Goal: Information Seeking & Learning: Learn about a topic

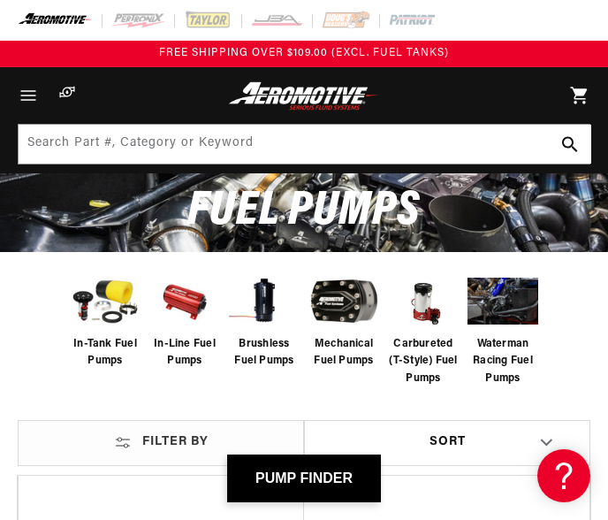
click at [109, 308] on img at bounding box center [105, 300] width 71 height 58
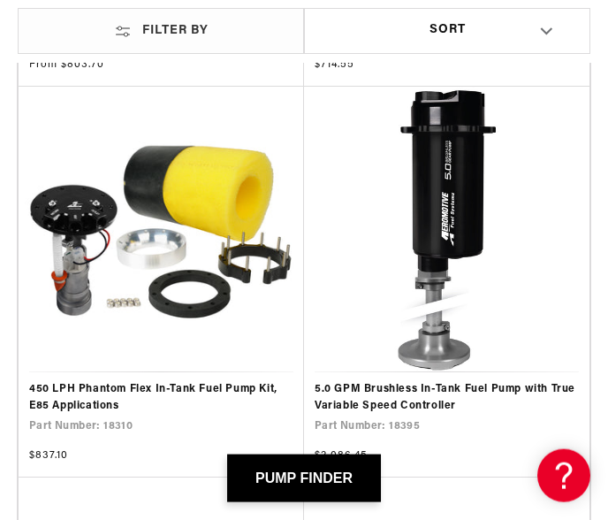
scroll to position [1799, 0]
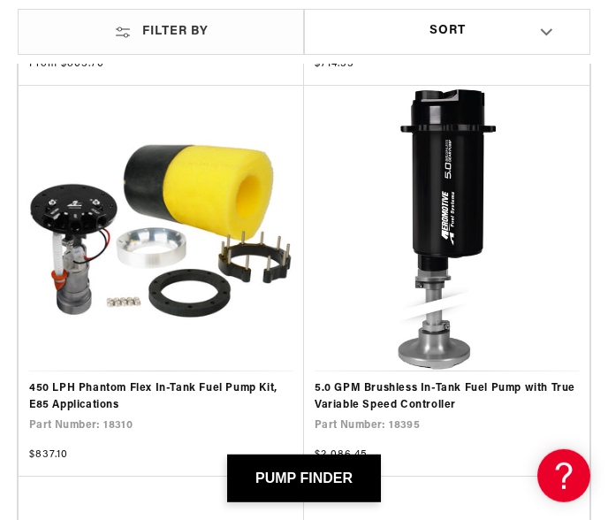
click at [138, 380] on link "450 LPH Phantom Flex In-Tank Fuel Pump Kit, E85 Applications" at bounding box center [161, 397] width 264 height 34
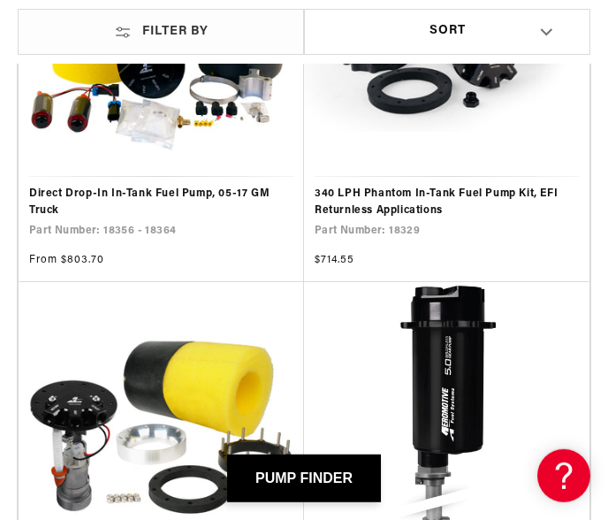
scroll to position [1604, 0]
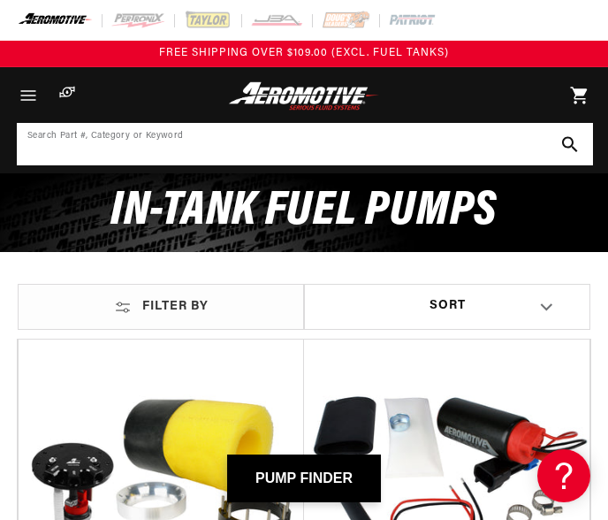
click at [80, 145] on input at bounding box center [305, 144] width 573 height 39
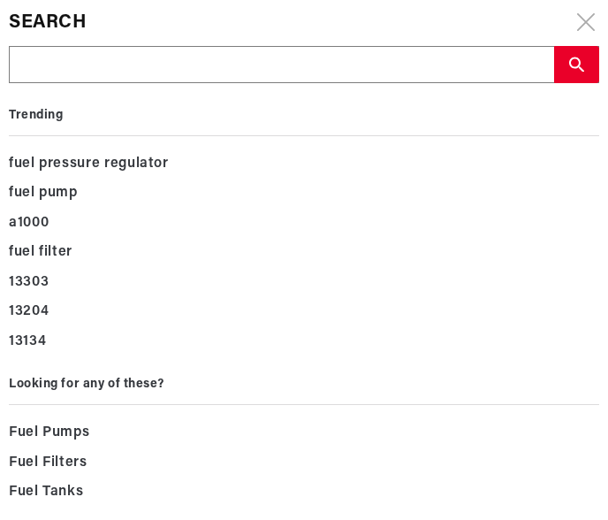
type input "P"
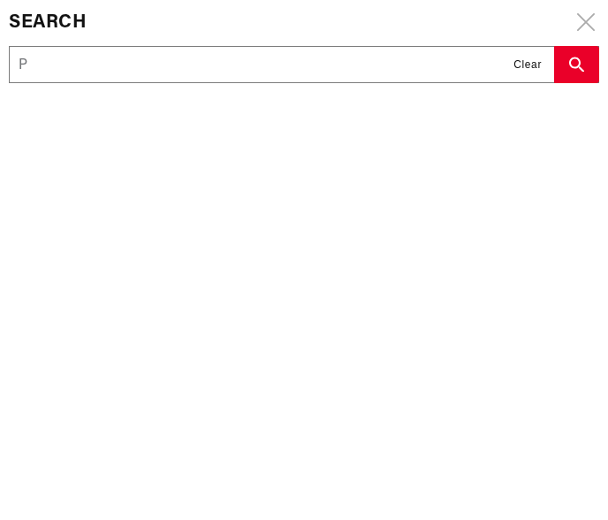
type input "Ph"
type input "Pha"
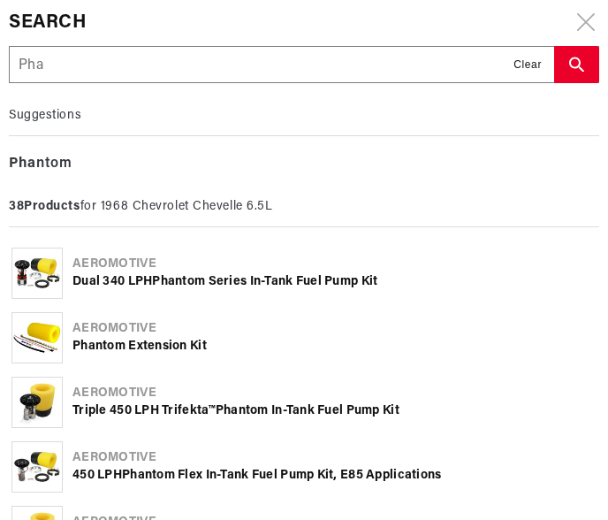
type input "Phan"
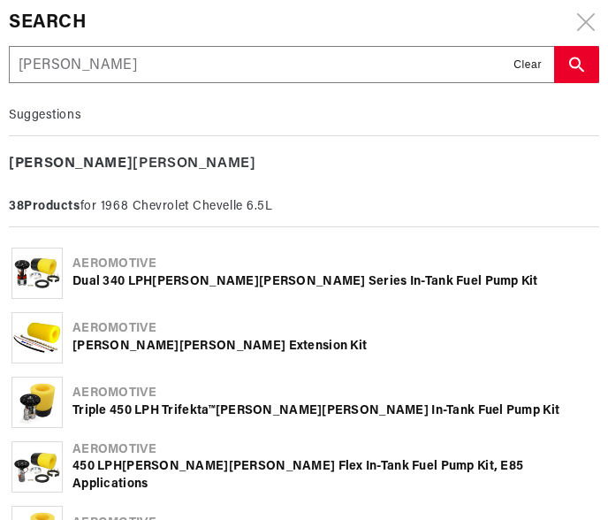
type input "Phant"
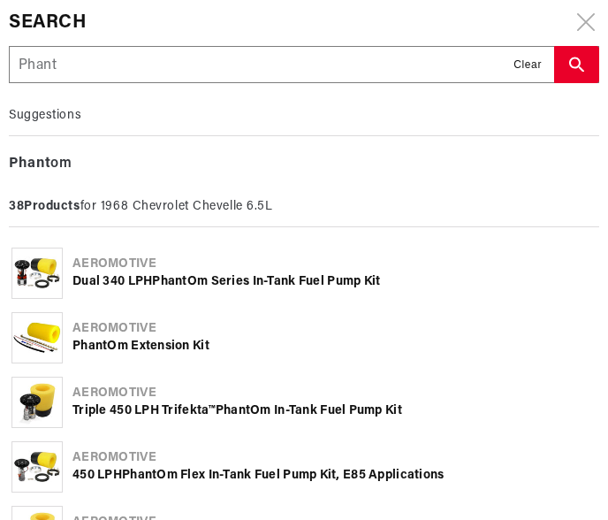
type input "Phanto"
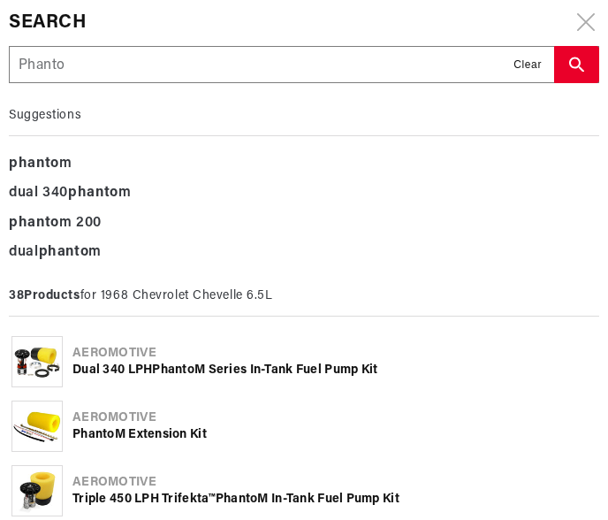
type input "Phanton"
type input "Phantom"
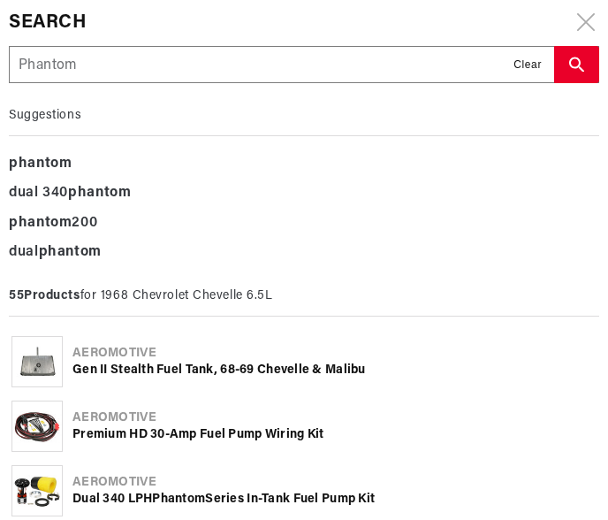
type input "Phantom 4"
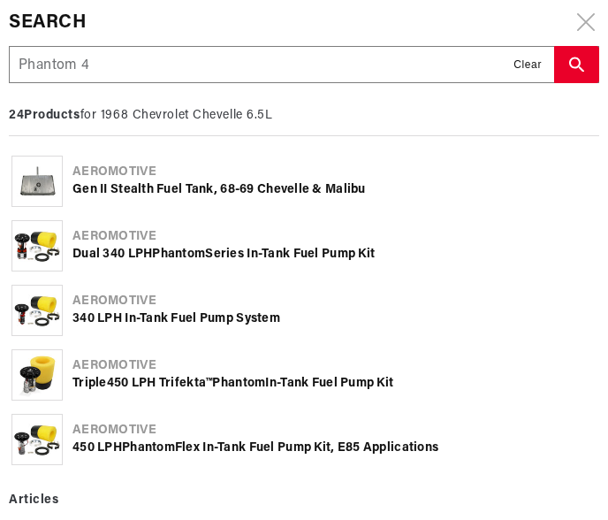
type input "Phantom 45"
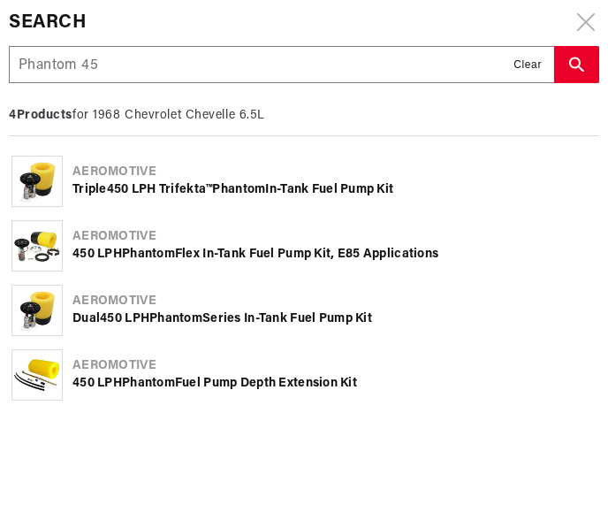
type input "Phantom 450"
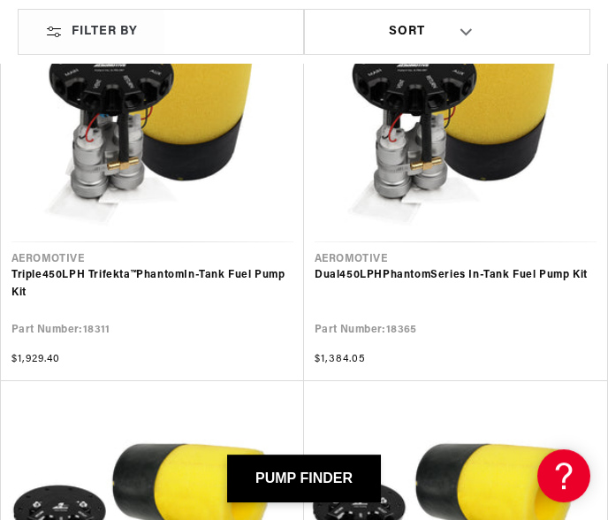
click at [476, 270] on link "Dual 450 LPH Phantom Series In-Tank Fuel Pump Kit" at bounding box center [456, 275] width 282 height 17
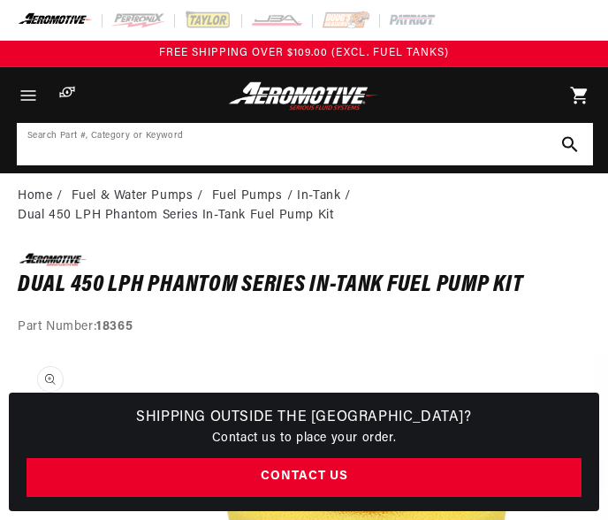
click at [92, 147] on input at bounding box center [305, 144] width 573 height 39
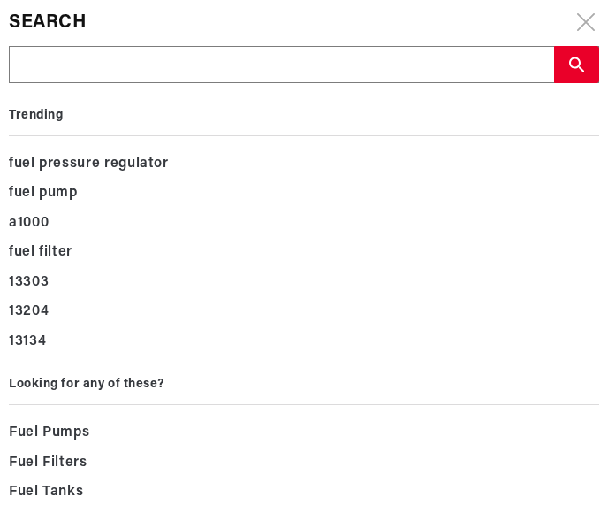
type input "B"
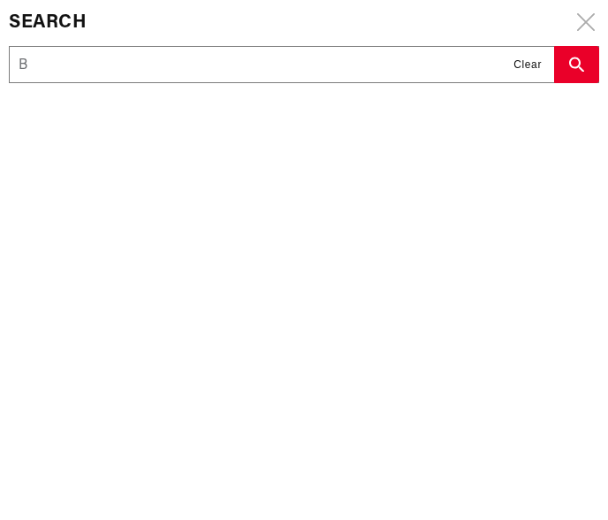
type input "Bo"
type input "Boo"
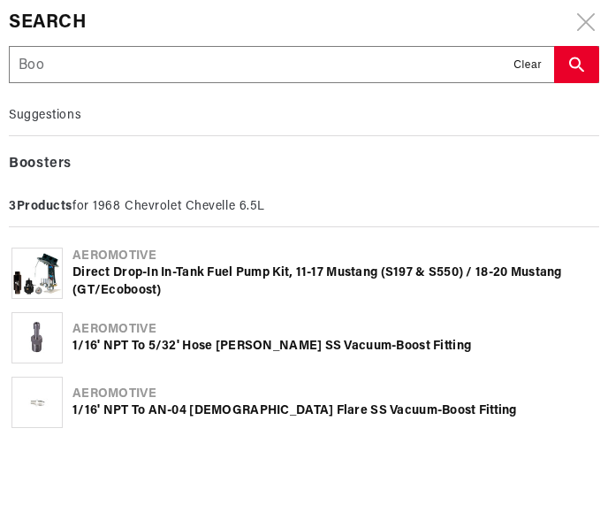
type input "Boos"
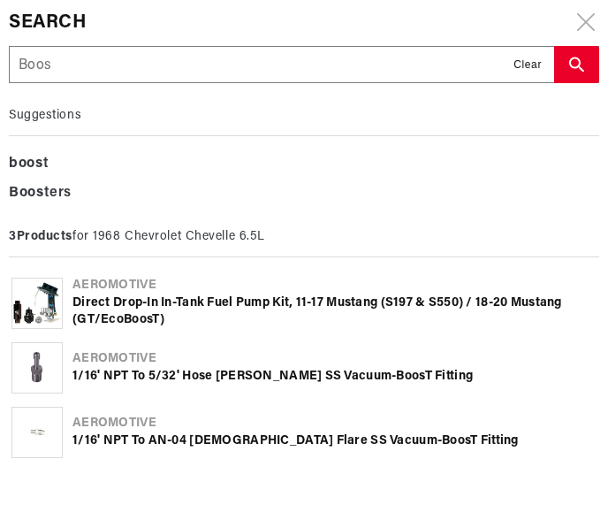
type input "Boost"
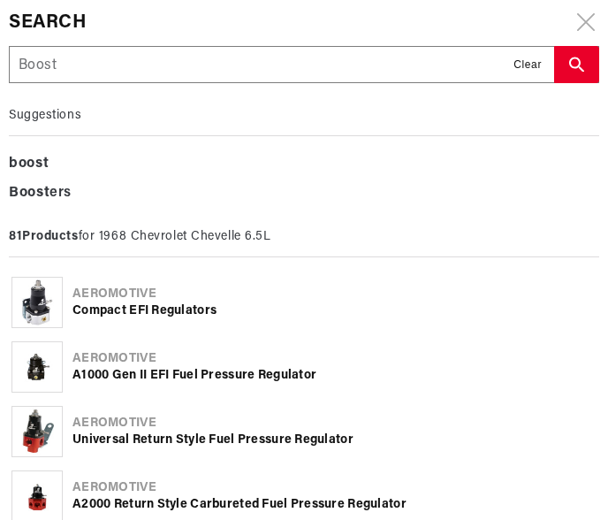
type input "Boost r"
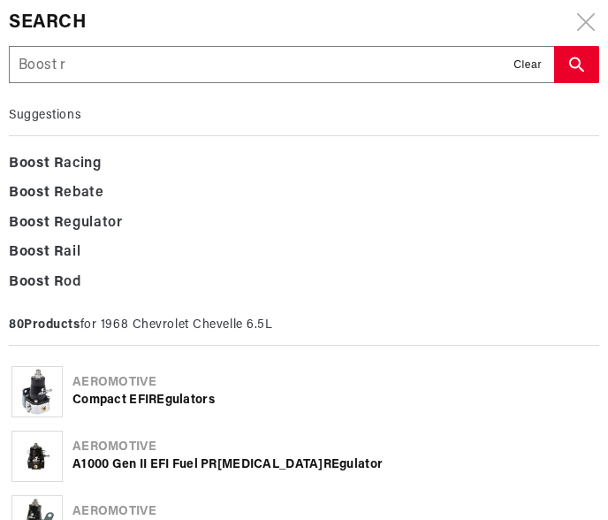
type input "Boost re"
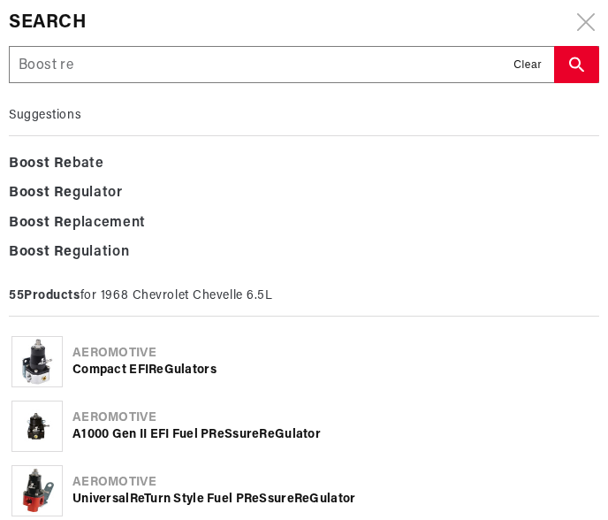
type input "Boost ref"
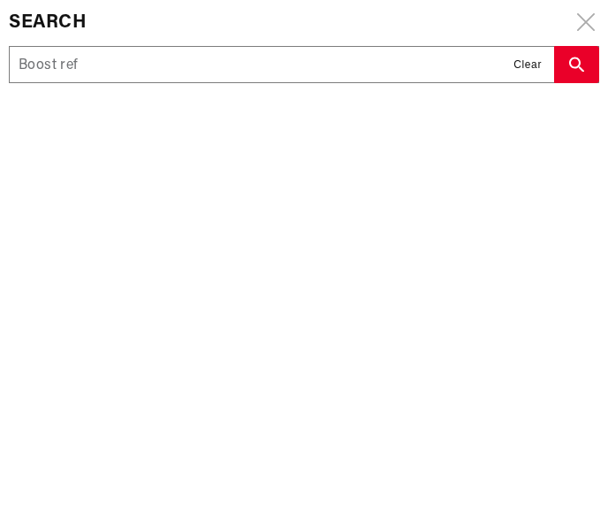
type input "Boost refe"
type input "Boost refer"
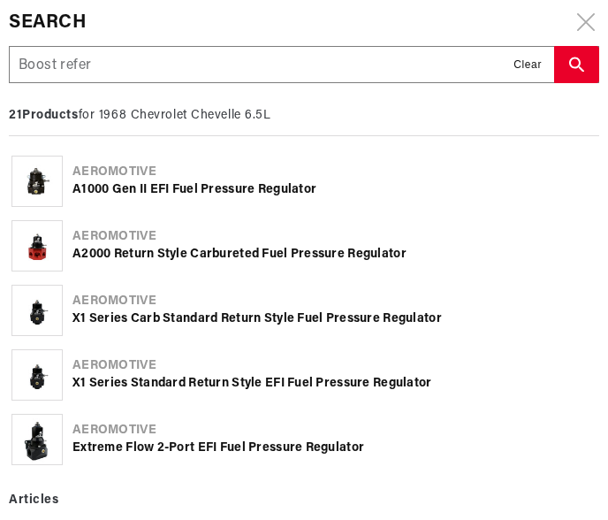
type input "Boost refern"
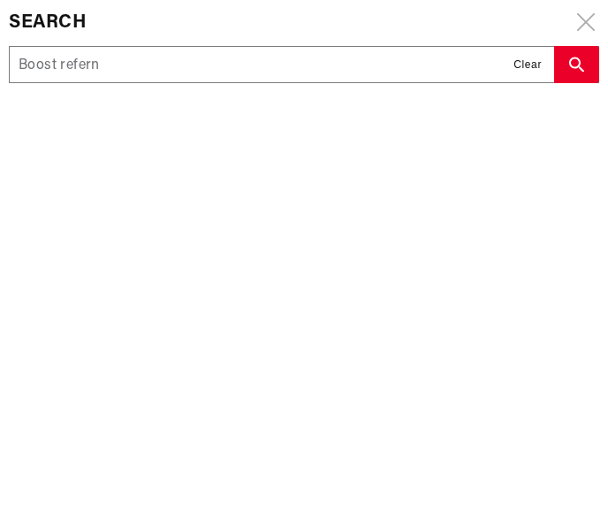
type input "Boost refernc"
type input "Boost refernce"
type input "Boost reference"
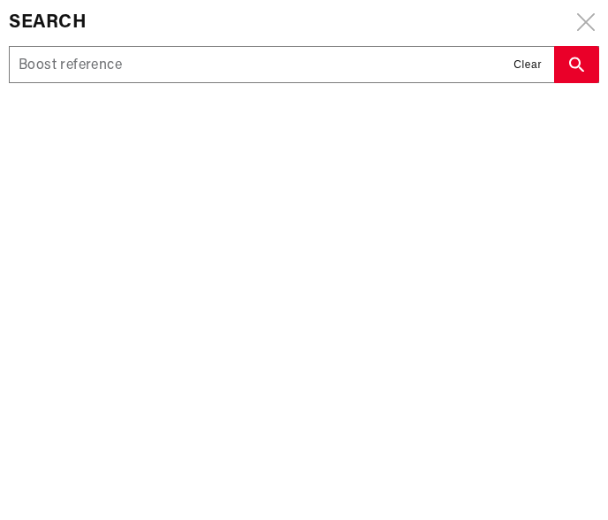
type input "Boost reference"
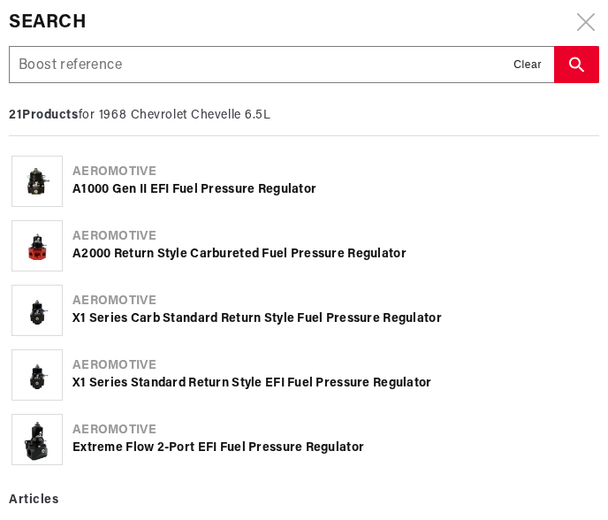
type input "Boost reference f"
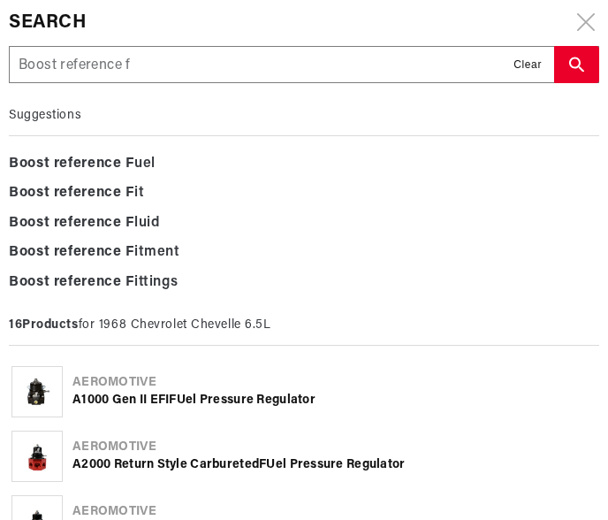
type input "Boost reference fu"
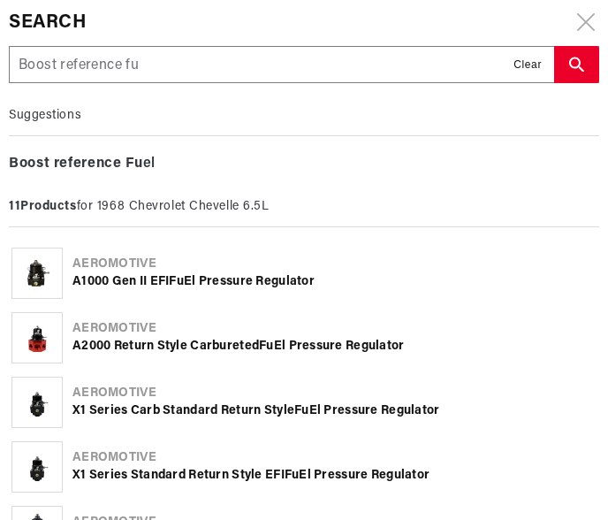
type input "Boost reference fue"
type input "Boost reference fuel"
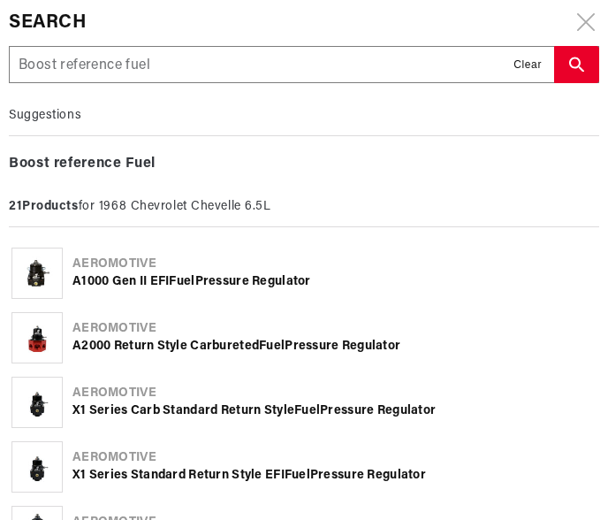
type input "Boost reference fuel"
type input "Boost reference fuel r"
type input "Boost reference fuel re"
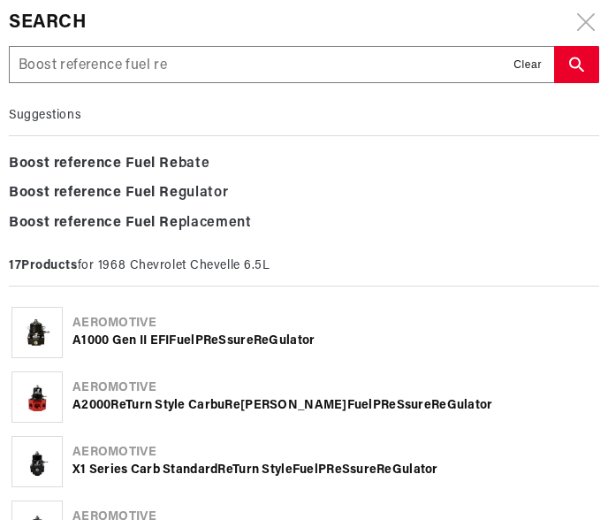
type input "Boost reference fuel reg"
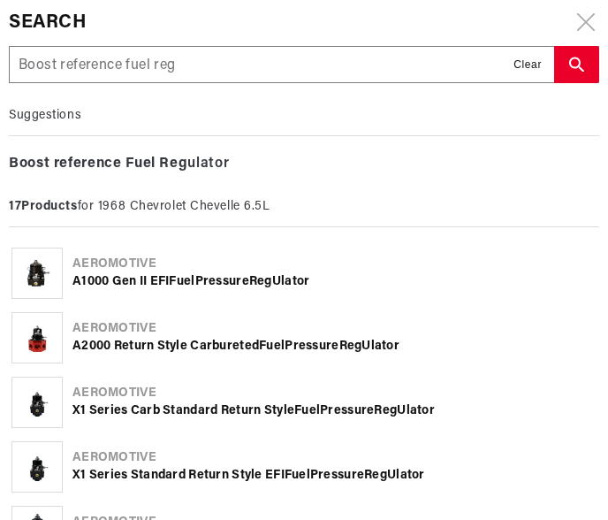
type input "Boost reference fuel regu"
type input "Boost reference fuel regul"
type input "Boost reference fuel regula"
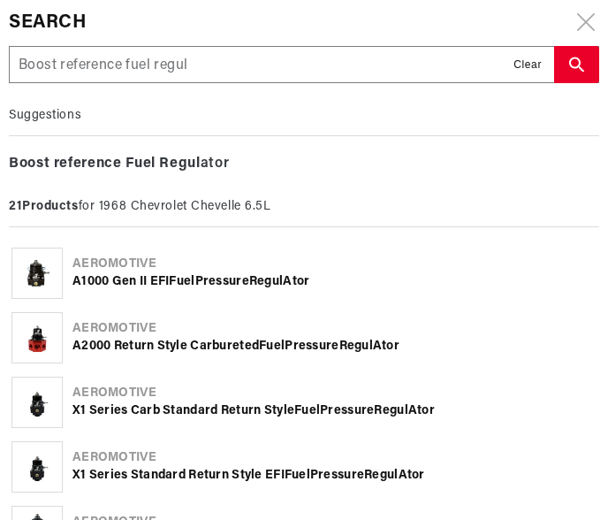
type input "Boost reference fuel regula"
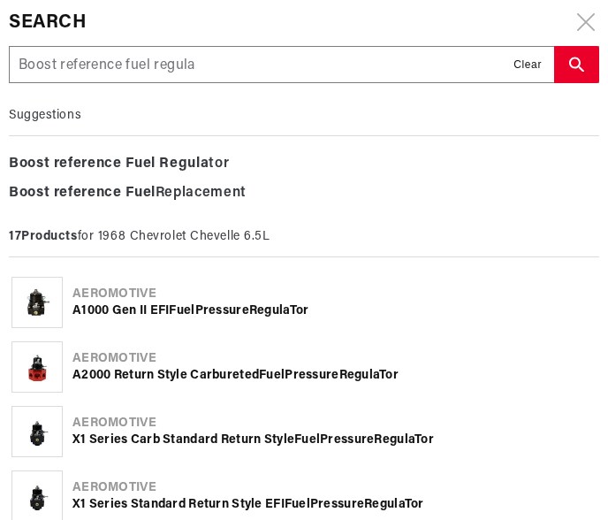
type input "Boost reference fuel regulat"
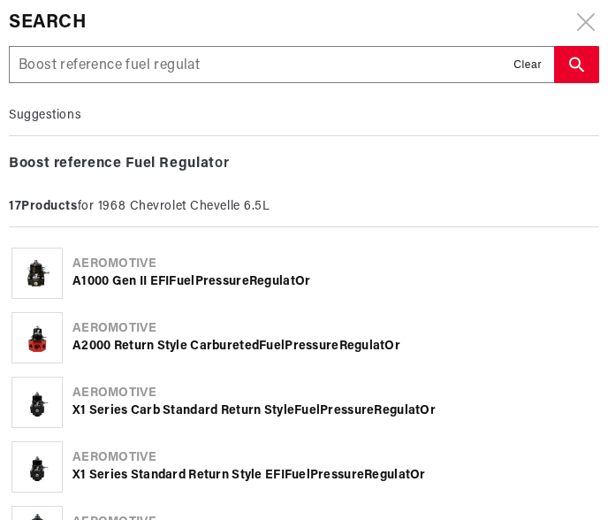
type input "Boost reference fuel regulato"
type input "Boost reference fuel regulator"
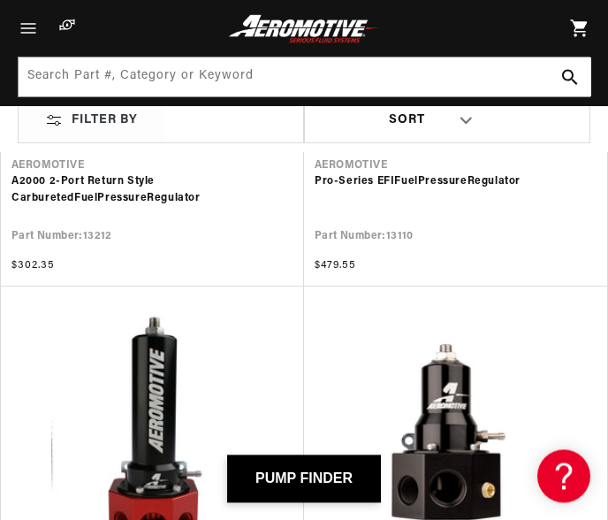
scroll to position [2341, 0]
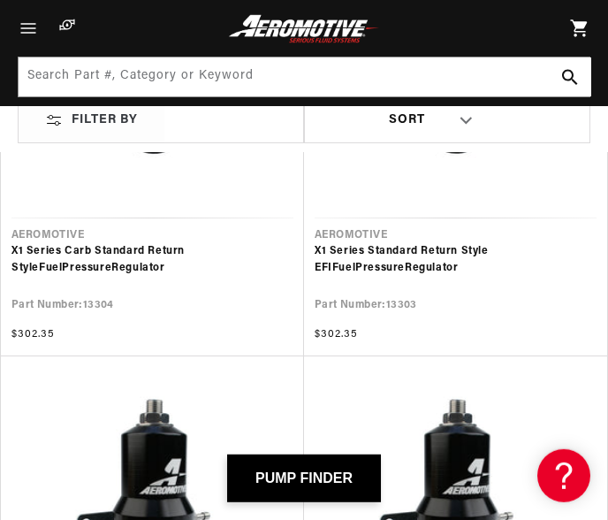
scroll to position [939, 0]
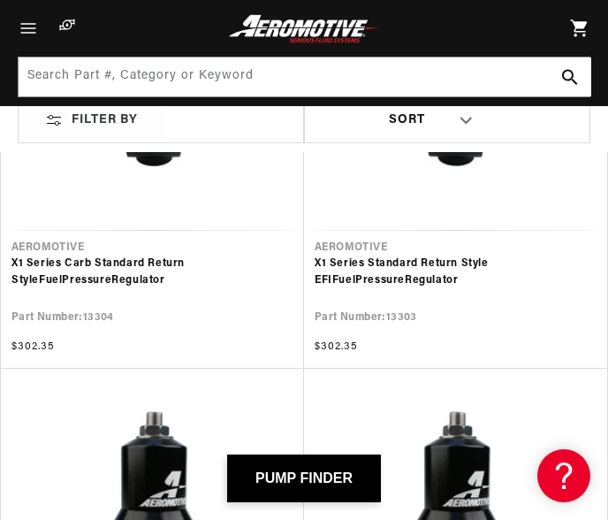
click at [168, 260] on link "X1 Series Carb Standard Return Style Fuel Pressure Regulator" at bounding box center [152, 272] width 282 height 34
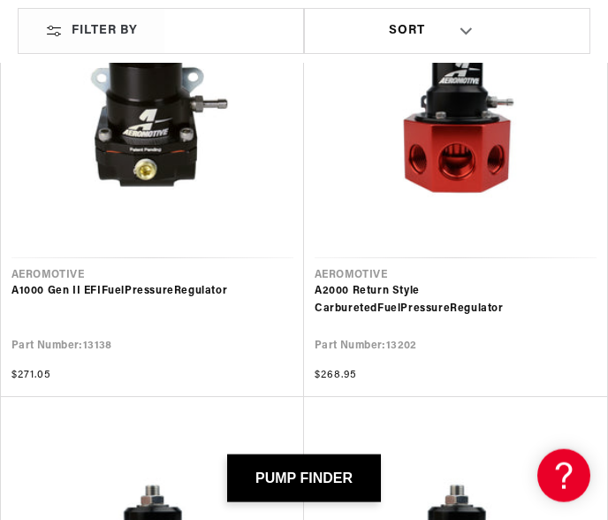
scroll to position [926, 0]
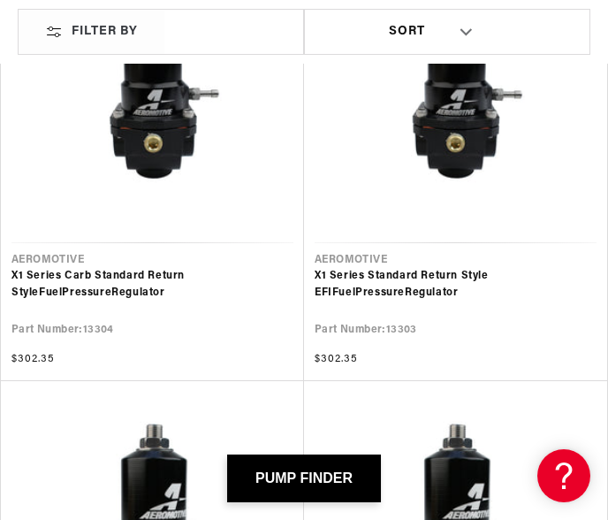
scroll to position [2580, 0]
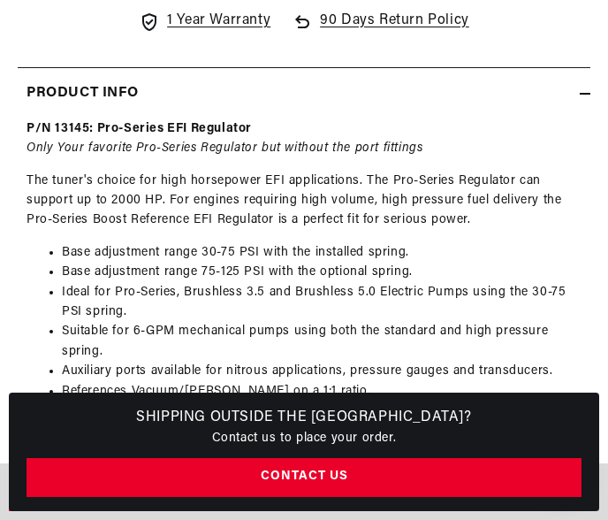
scroll to position [1441, 0]
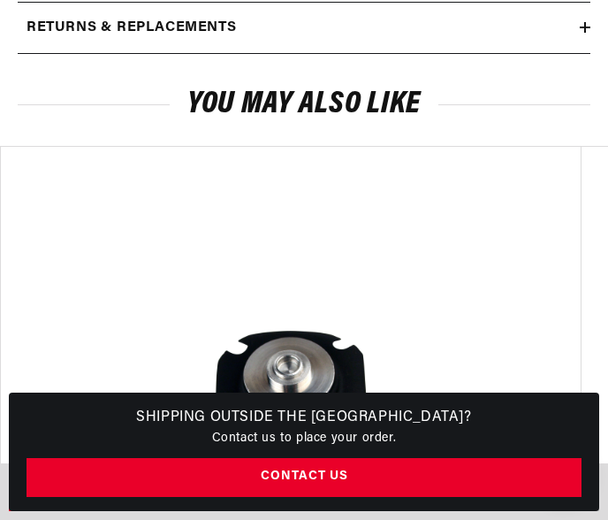
scroll to position [2247, 0]
